Goal: Task Accomplishment & Management: Manage account settings

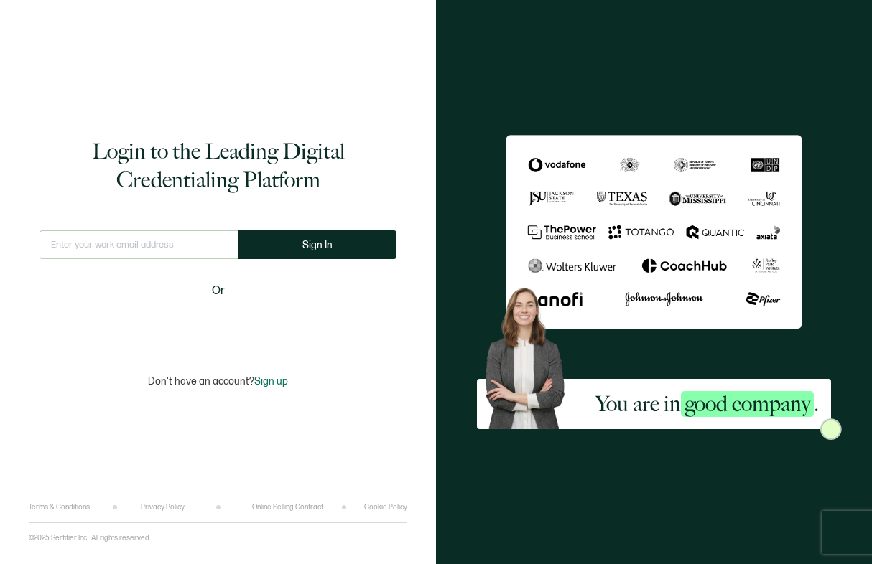
type input "[EMAIL_ADDRESS][PERSON_NAME][DOMAIN_NAME]"
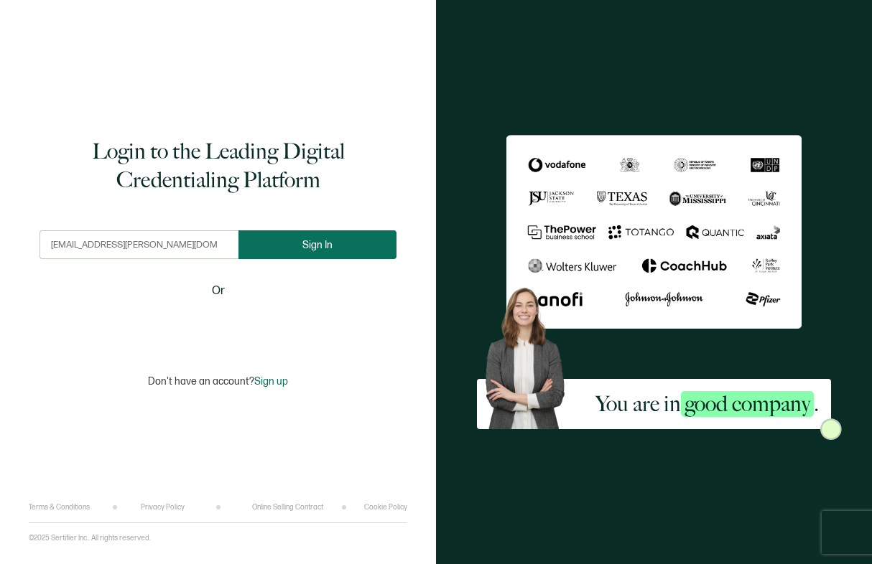
click at [351, 251] on button "Sign In" at bounding box center [317, 244] width 158 height 29
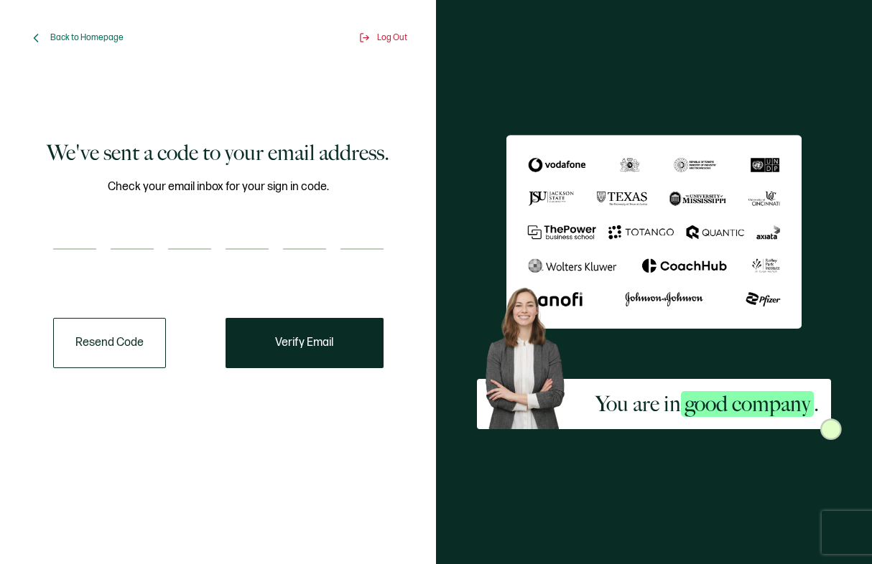
click at [15, 313] on div "Back to Homepage Log Out We've sent a code to your email address. Check your em…" at bounding box center [218, 282] width 436 height 564
click at [809, 31] on div "You are in good company ." at bounding box center [654, 282] width 436 height 564
click at [77, 243] on input "number" at bounding box center [74, 235] width 43 height 29
paste input "1"
type input "1"
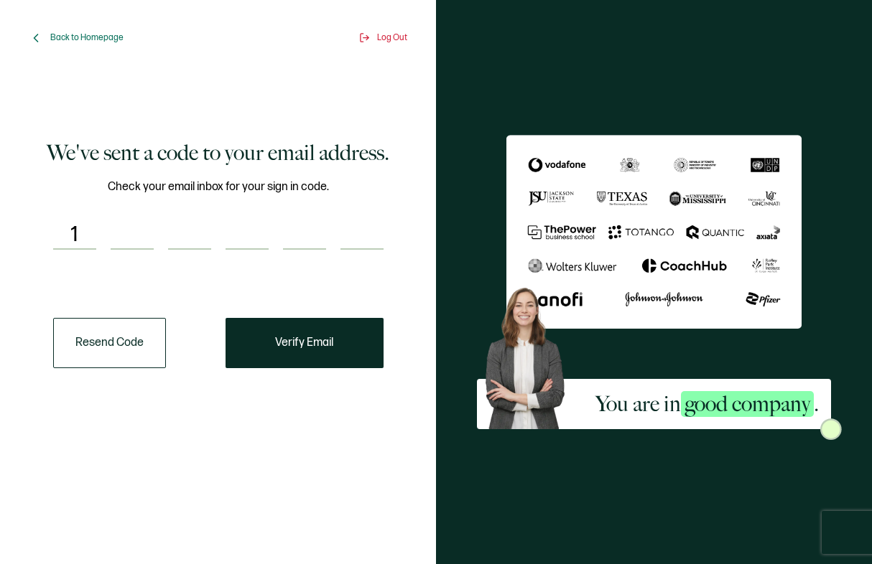
type input "3"
type input "9"
type input "3"
type input "5"
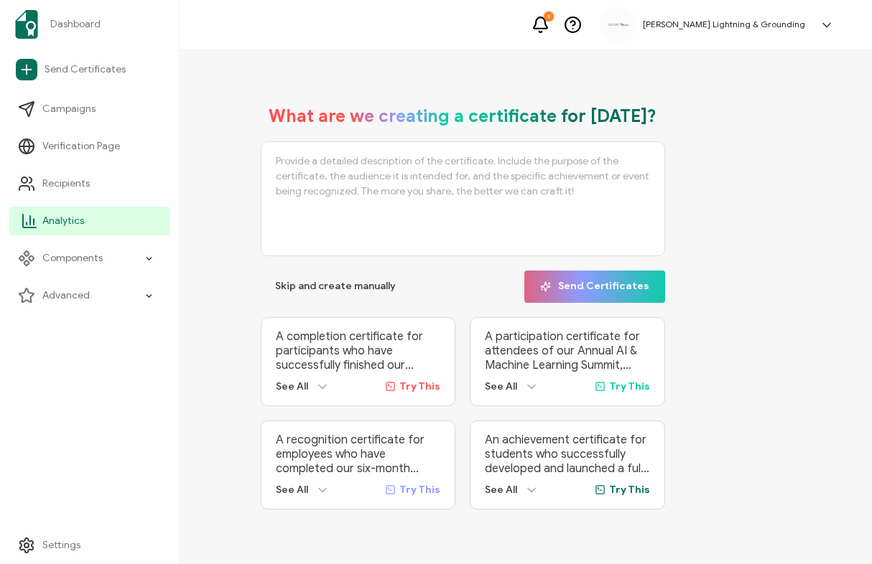
drag, startPoint x: 20, startPoint y: 232, endPoint x: 41, endPoint y: 228, distance: 21.1
click at [20, 232] on link "Analytics" at bounding box center [89, 221] width 160 height 29
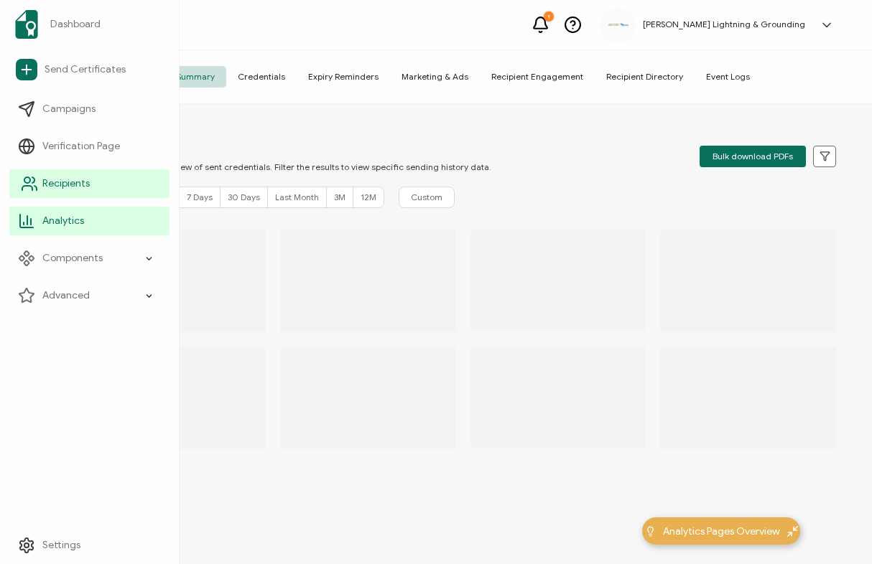
click at [13, 186] on link "Recipients" at bounding box center [89, 183] width 160 height 29
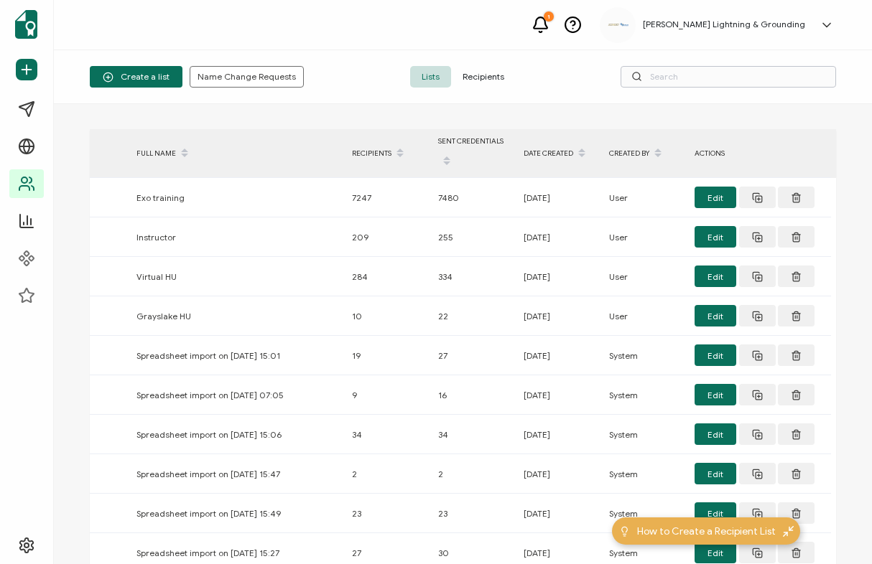
drag, startPoint x: 850, startPoint y: 70, endPoint x: 823, endPoint y: 75, distance: 27.9
click at [850, 70] on div "Create a list Name Change Requests Lists Recipients" at bounding box center [463, 77] width 818 height 54
click at [812, 75] on input "text" at bounding box center [727, 77] width 215 height 22
paste input "[EMAIL_ADDRESS][DOMAIN_NAME]"
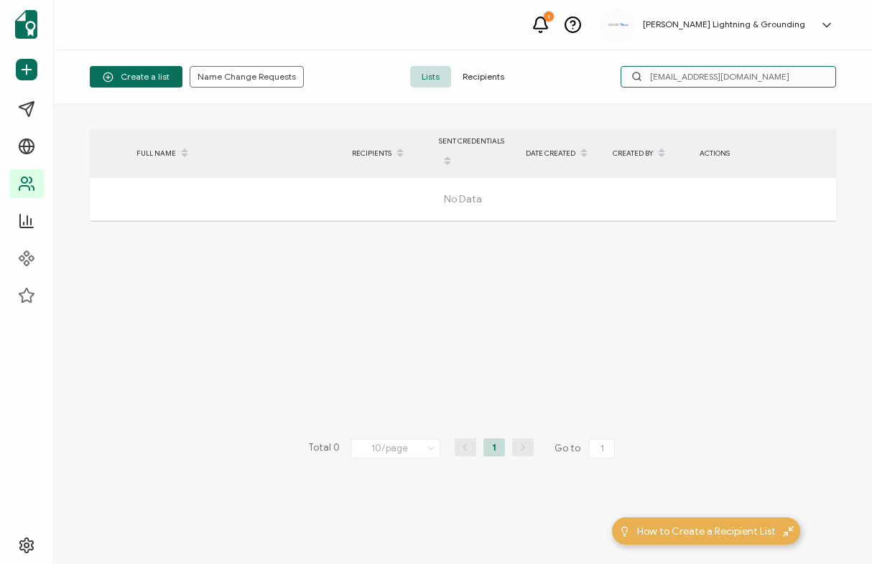
drag, startPoint x: 750, startPoint y: 85, endPoint x: 750, endPoint y: 74, distance: 10.8
click at [750, 85] on input "[EMAIL_ADDRESS][DOMAIN_NAME]" at bounding box center [727, 77] width 215 height 22
drag, startPoint x: 750, startPoint y: 73, endPoint x: 579, endPoint y: 81, distance: 171.1
click at [579, 81] on div "Create a list Name Change Requests Lists Recipients [EMAIL_ADDRESS][DOMAIN_NAME]" at bounding box center [463, 77] width 818 height 54
paste input "Brual"
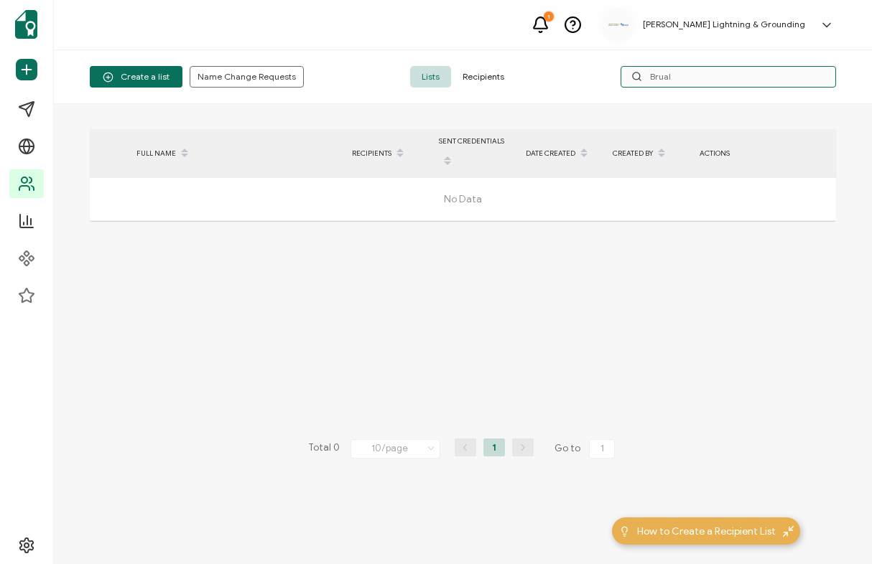
type input "Brual"
click at [494, 67] on span "Recipients" at bounding box center [483, 77] width 65 height 22
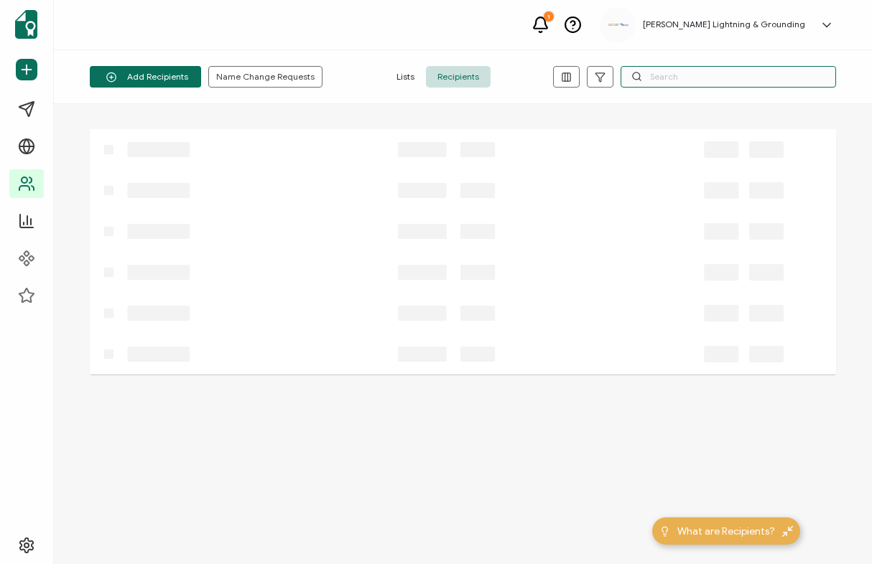
click at [691, 79] on input "text" at bounding box center [727, 77] width 215 height 22
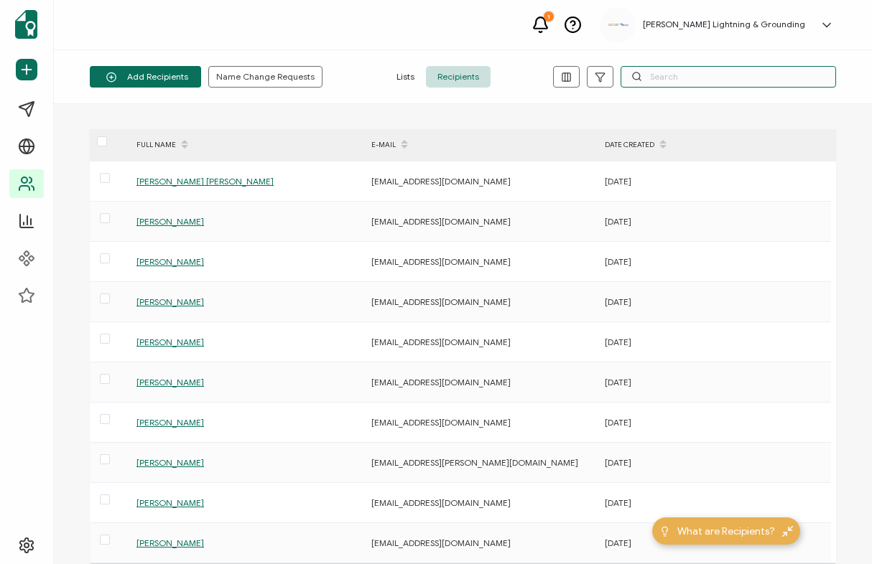
paste input "Brual"
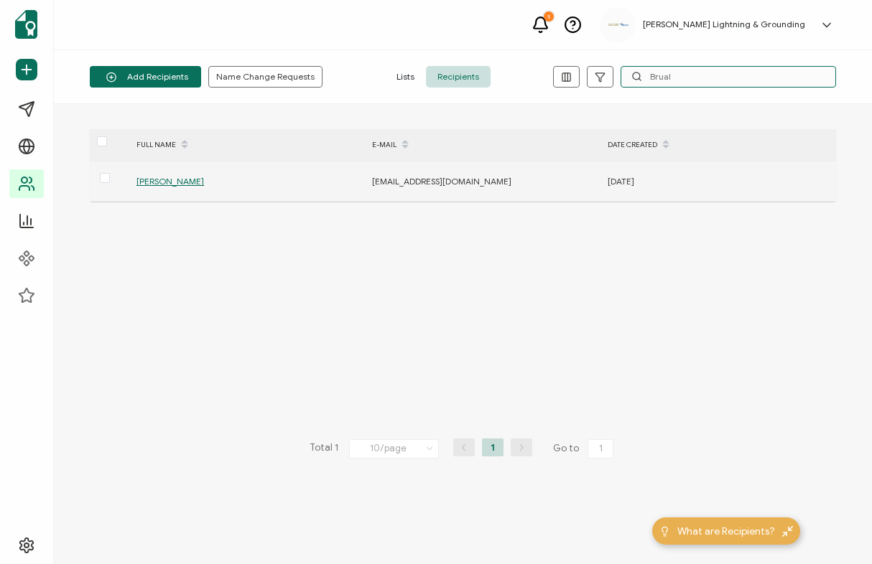
type input "Brual"
click at [195, 181] on span "[PERSON_NAME]" at bounding box center [169, 181] width 67 height 11
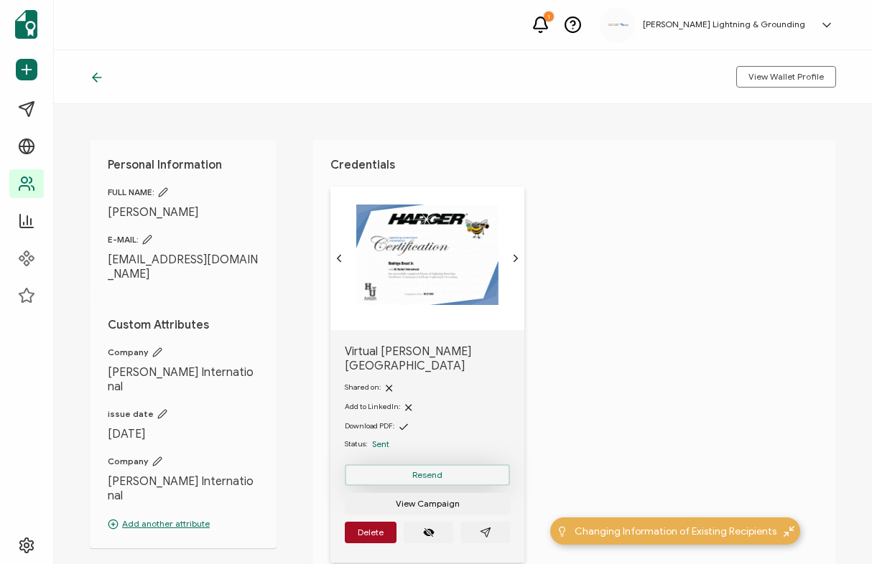
click at [424, 467] on button "Resend" at bounding box center [427, 476] width 165 height 22
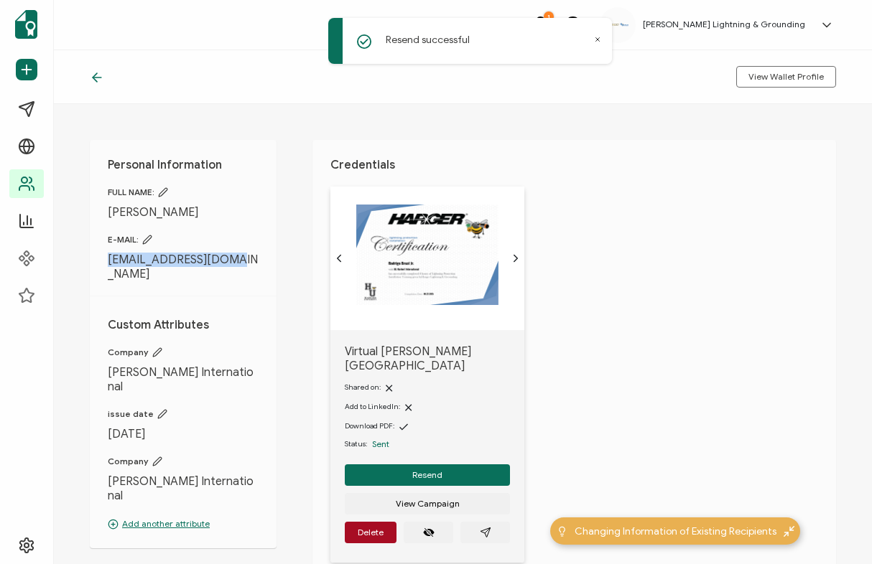
drag, startPoint x: 225, startPoint y: 259, endPoint x: 106, endPoint y: 263, distance: 119.2
click at [106, 263] on div "Personal Information FULL NAME: [PERSON_NAME] E-MAIL: [EMAIL_ADDRESS][DOMAIN_NA…" at bounding box center [183, 344] width 187 height 409
copy span "[EMAIL_ADDRESS][DOMAIN_NAME]"
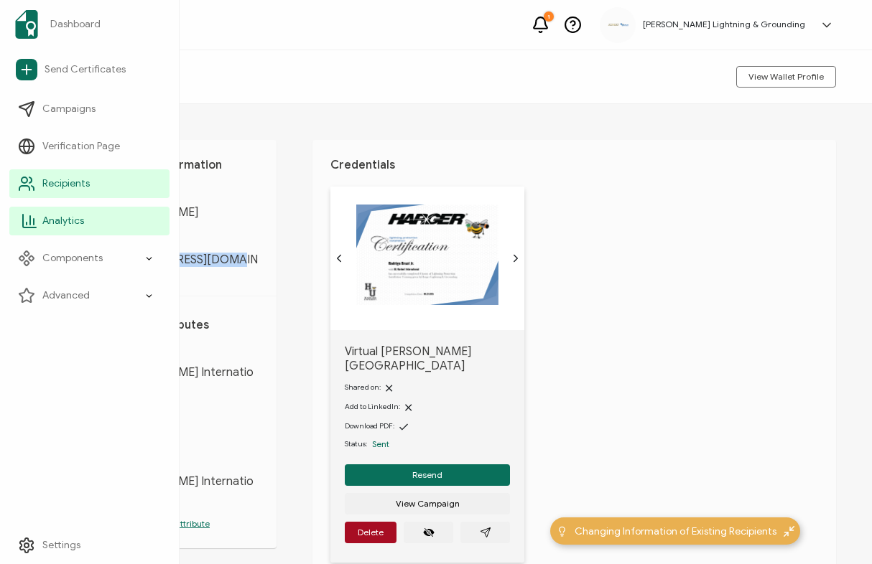
click at [24, 223] on icon at bounding box center [29, 221] width 17 height 17
